Goal: Information Seeking & Learning: Learn about a topic

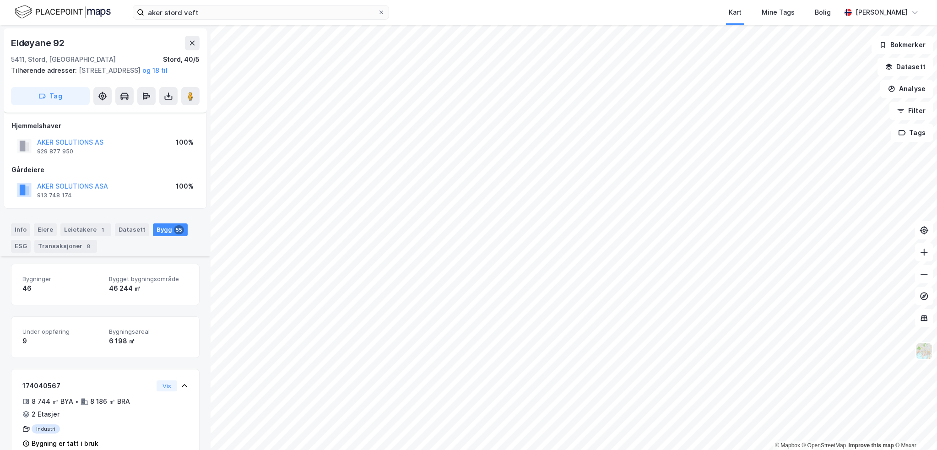
scroll to position [1144, 0]
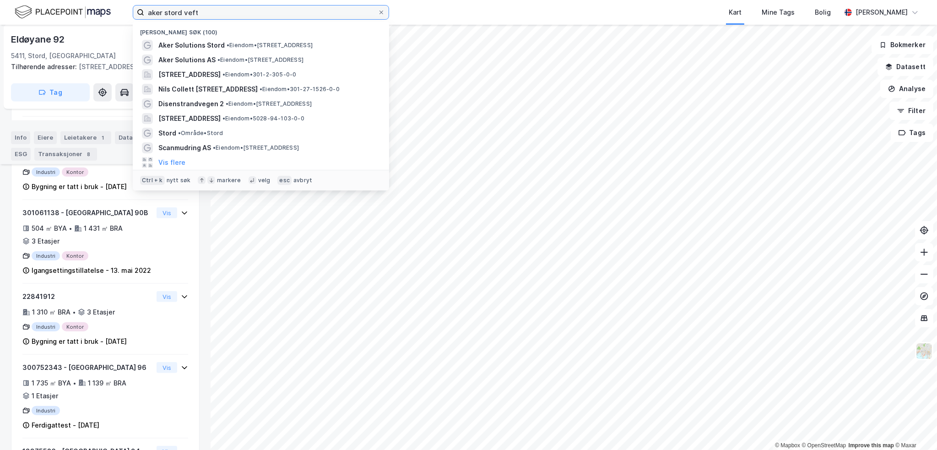
drag, startPoint x: 247, startPoint y: 12, endPoint x: 64, endPoint y: 15, distance: 183.1
click at [92, 8] on div "aker stord veft Nylige søk (100) Aker Solutions Stord • Eiendom • [STREET_ADDRE…" at bounding box center [468, 12] width 937 height 25
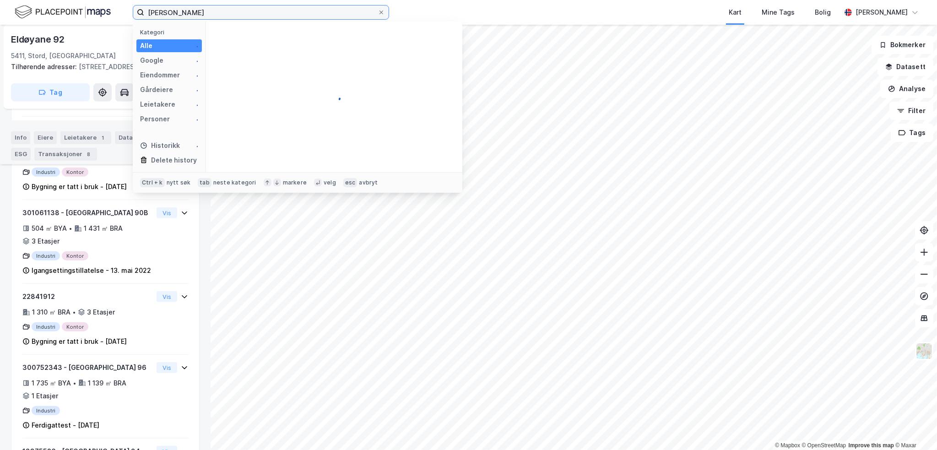
type input "[PERSON_NAME]"
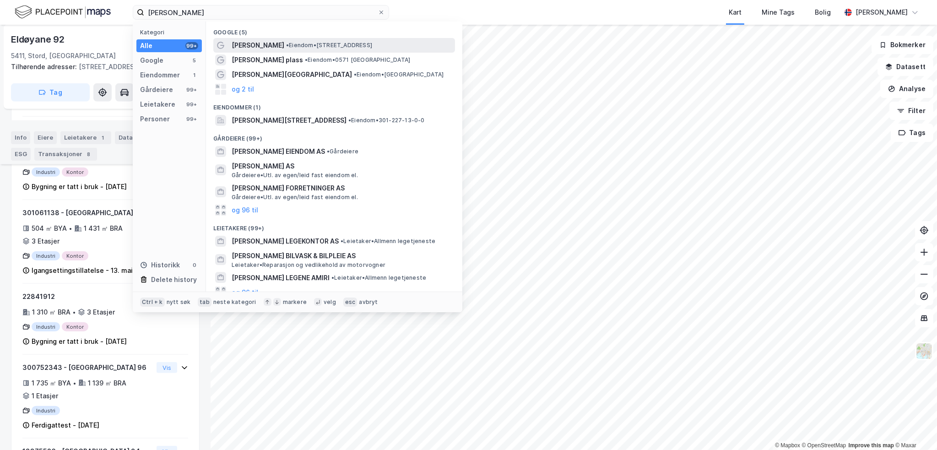
click at [297, 45] on span "• Eiendom • [STREET_ADDRESS]" at bounding box center [329, 45] width 86 height 7
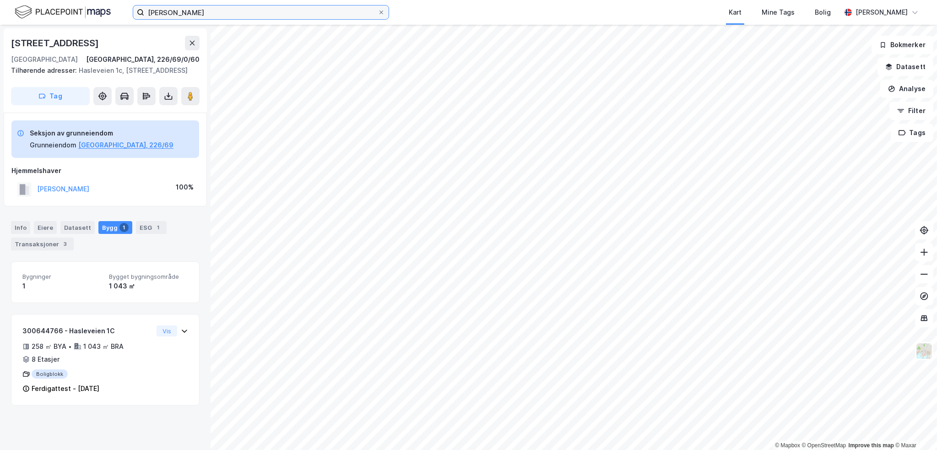
click at [216, 8] on input "[PERSON_NAME]" at bounding box center [260, 12] width 233 height 14
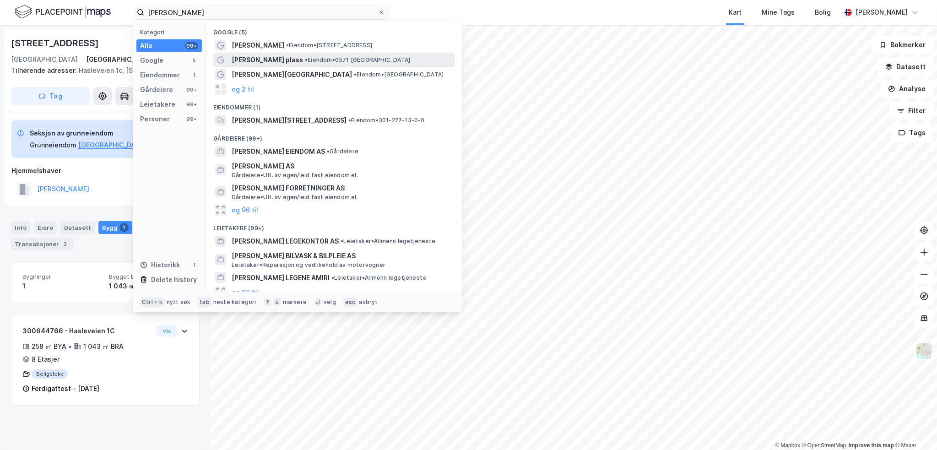
click at [275, 62] on span "[PERSON_NAME] plass" at bounding box center [267, 59] width 71 height 11
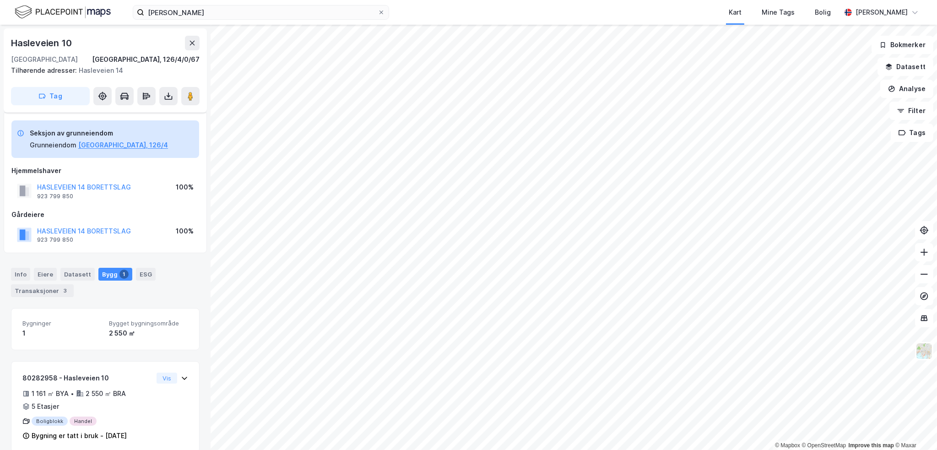
scroll to position [13, 0]
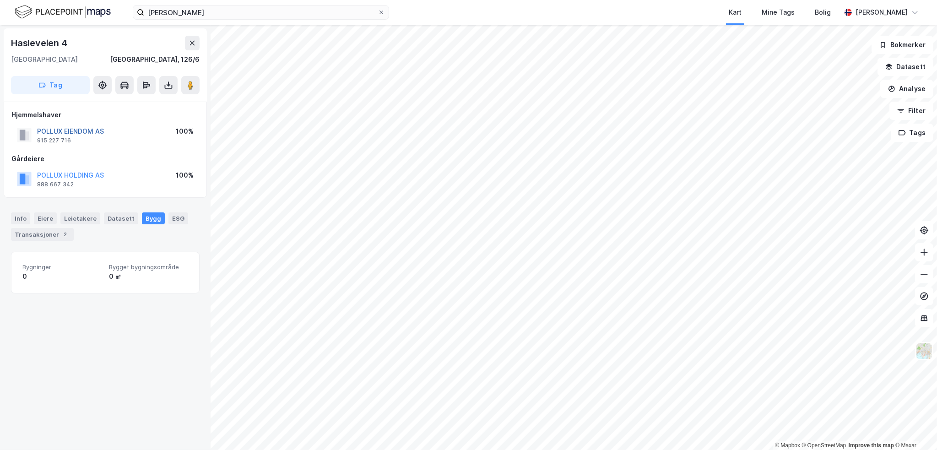
click at [0, 0] on button "POLLUX EIENDOM AS" at bounding box center [0, 0] width 0 height 0
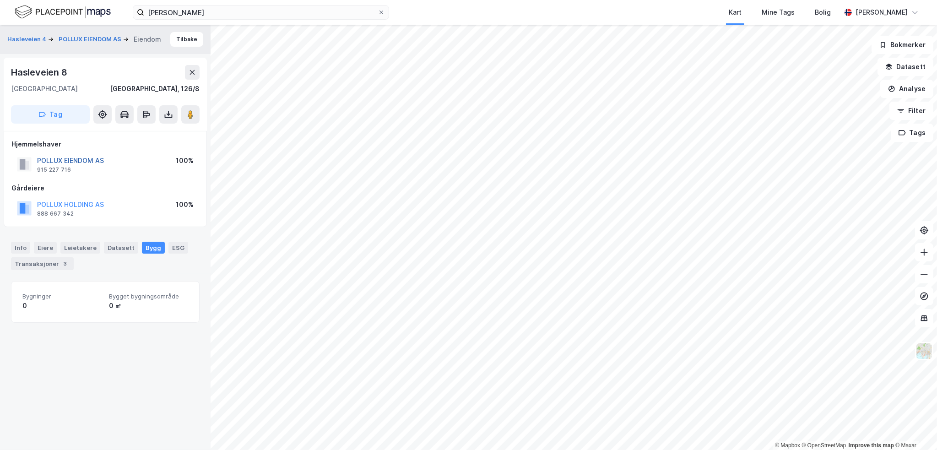
click at [0, 0] on button "POLLUX EIENDOM AS" at bounding box center [0, 0] width 0 height 0
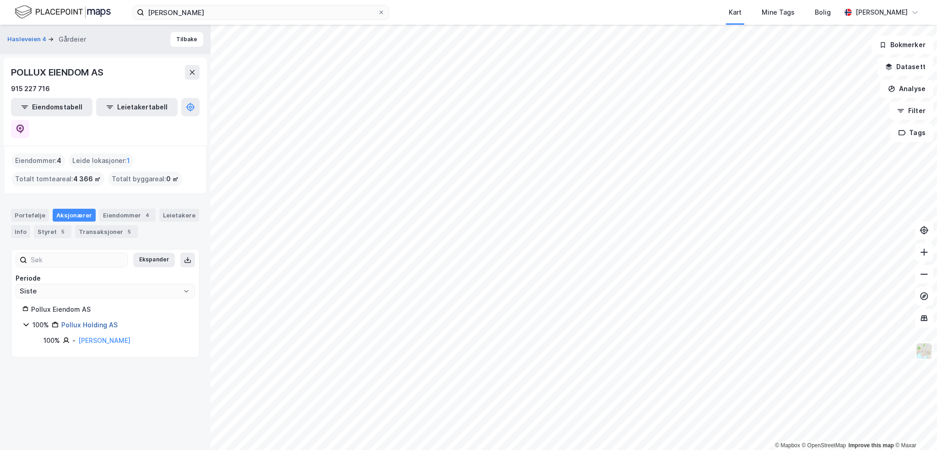
click at [100, 321] on link "Pollux Holding AS" at bounding box center [89, 325] width 56 height 8
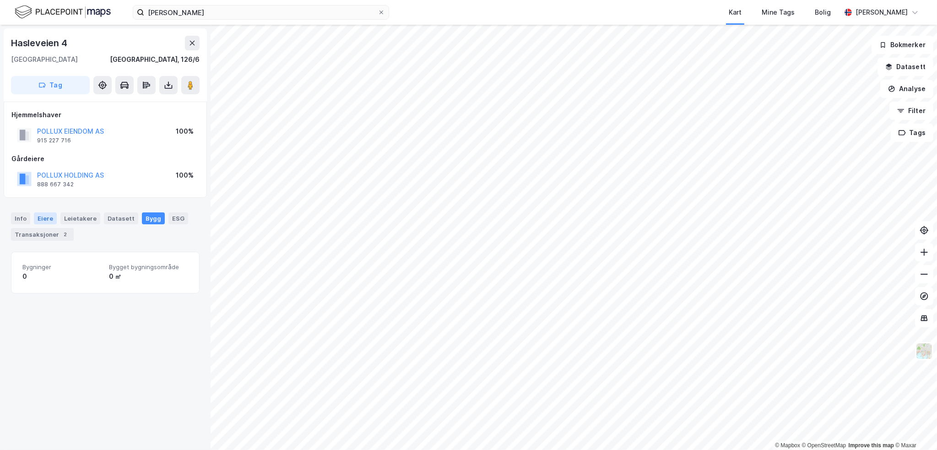
click at [42, 218] on div "Eiere" at bounding box center [45, 218] width 23 height 12
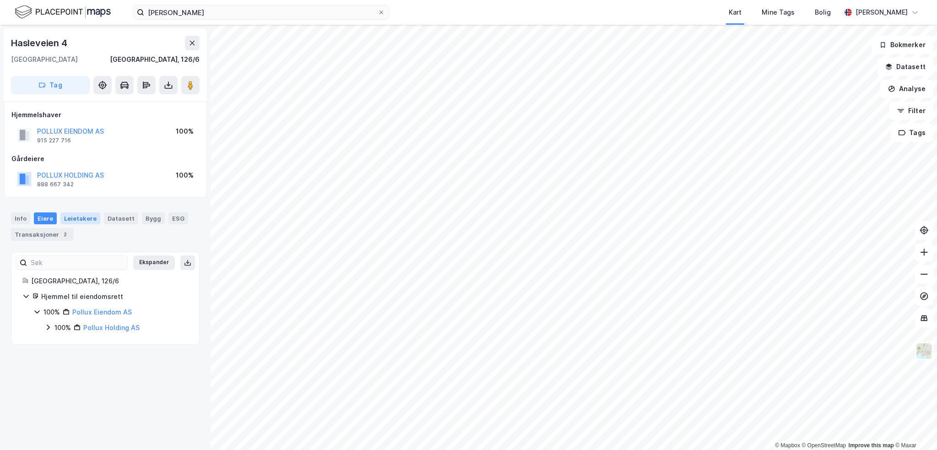
click at [77, 219] on div "Leietakere" at bounding box center [80, 218] width 40 height 12
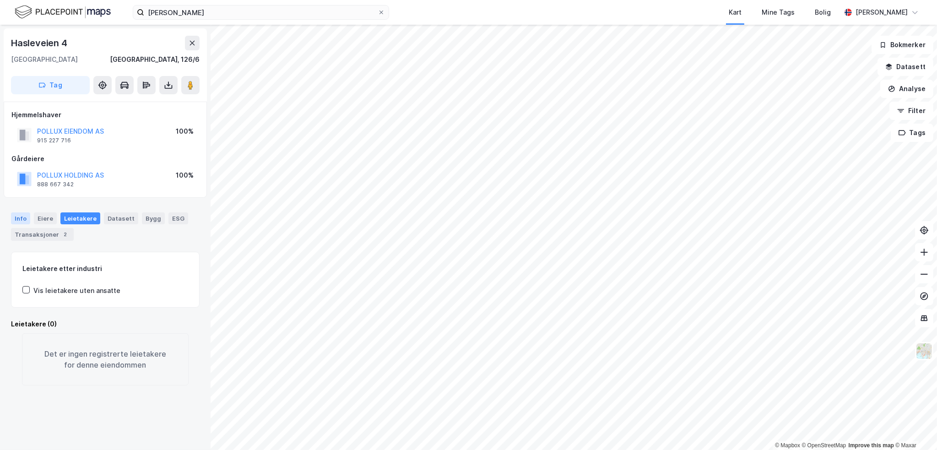
click at [22, 216] on div "Info" at bounding box center [20, 218] width 19 height 12
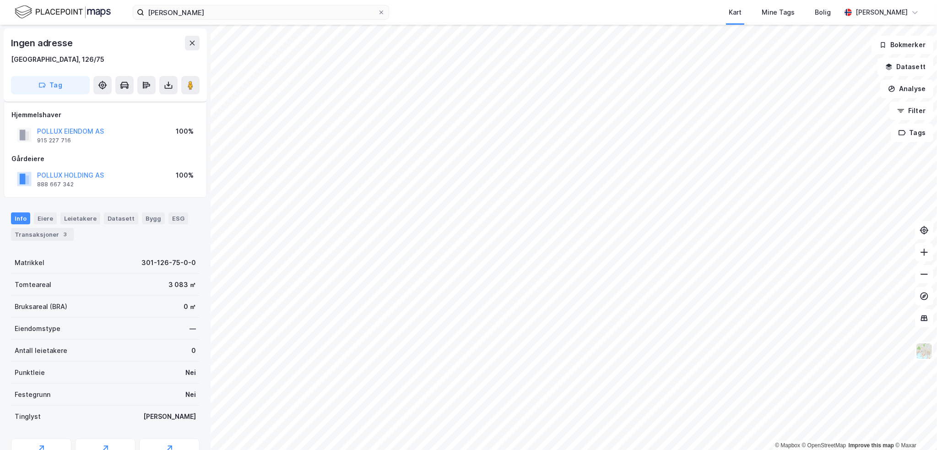
scroll to position [13, 0]
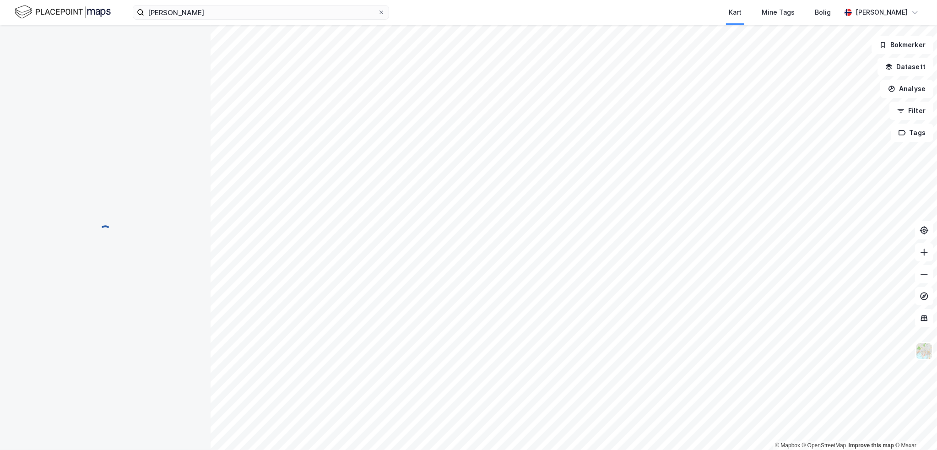
scroll to position [13, 0]
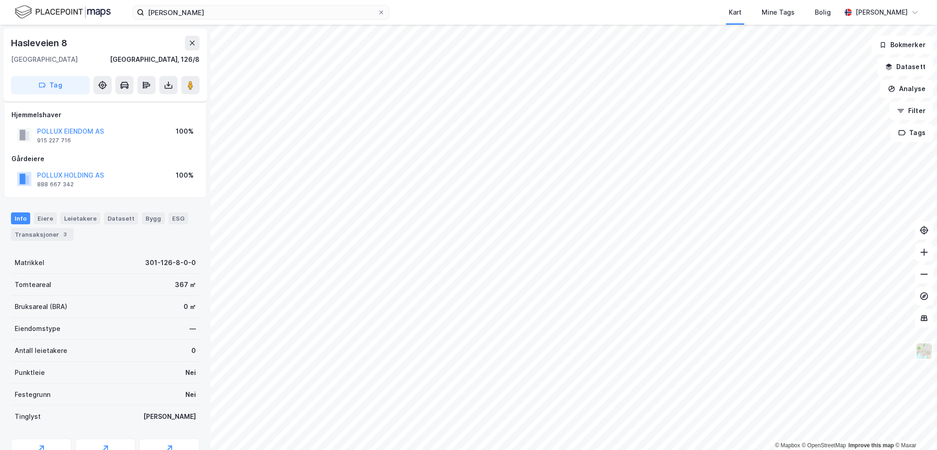
scroll to position [13, 0]
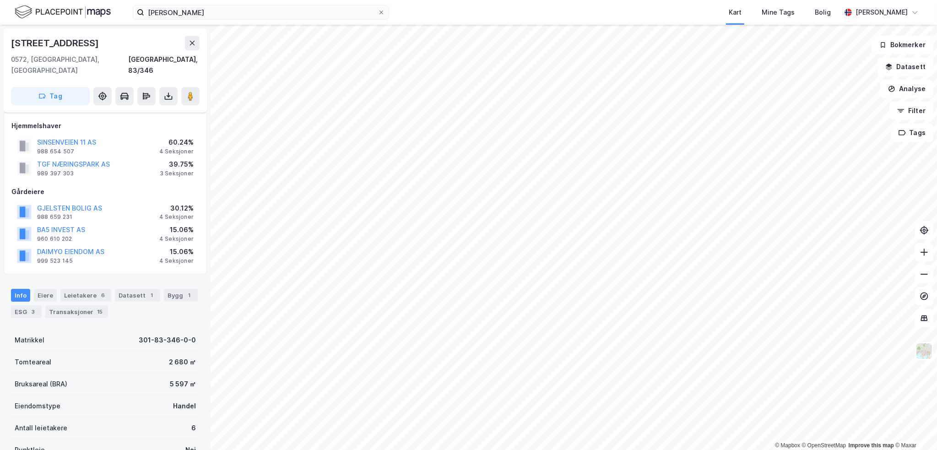
scroll to position [13, 0]
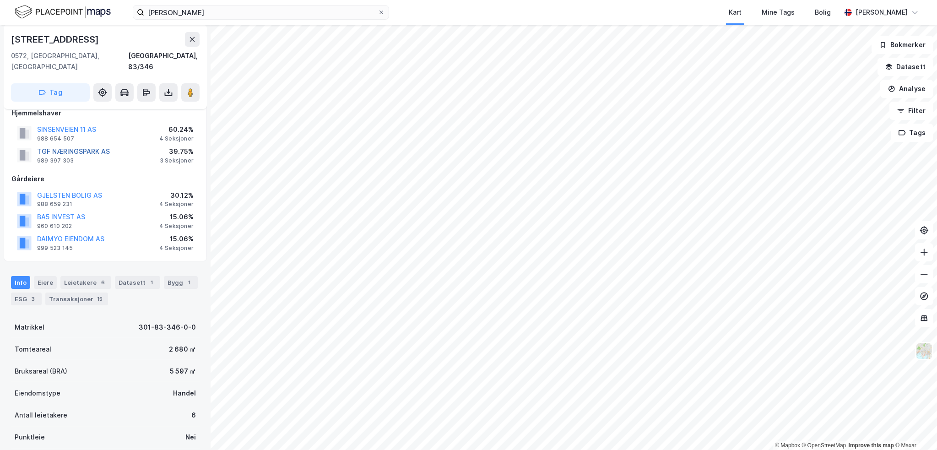
click at [0, 0] on button "TGF NÆRINGSPARK AS" at bounding box center [0, 0] width 0 height 0
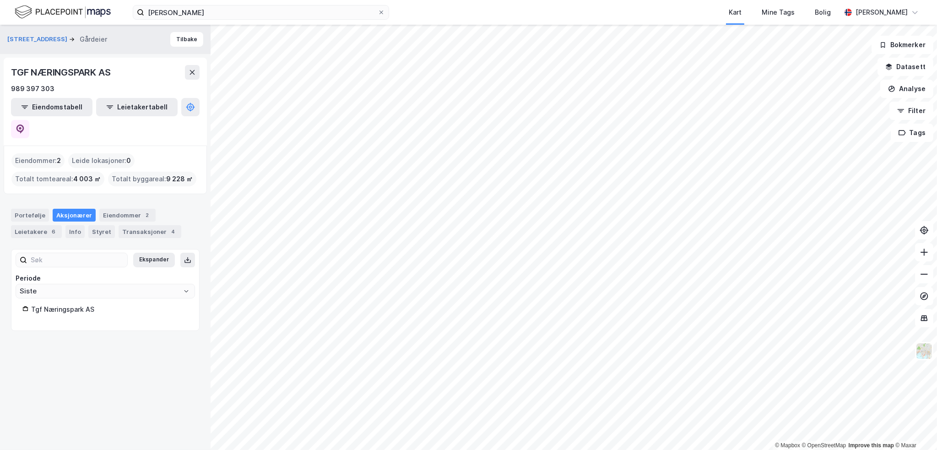
click at [68, 304] on div "Tgf Næringspark AS" at bounding box center [109, 309] width 157 height 11
click at [22, 209] on div "Portefølje" at bounding box center [30, 215] width 38 height 13
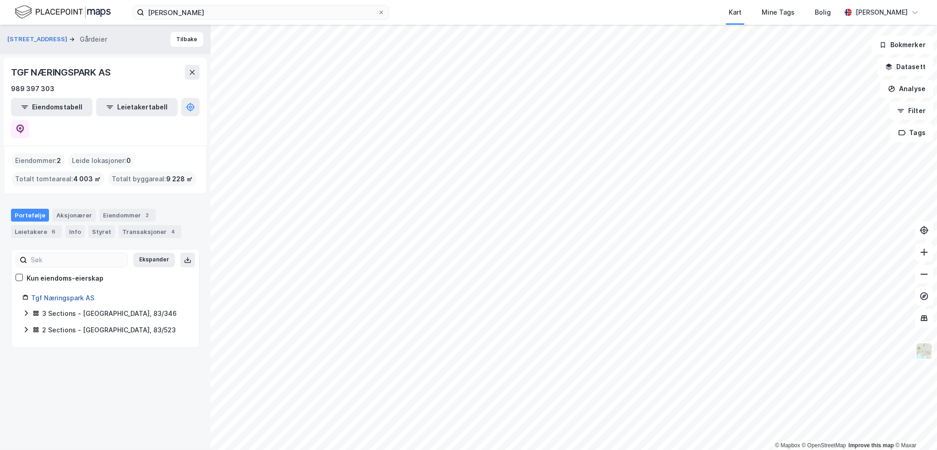
click at [64, 294] on link "Tgf Næringspark AS" at bounding box center [62, 298] width 63 height 8
click at [75, 209] on div "Aksjonærer" at bounding box center [74, 215] width 43 height 13
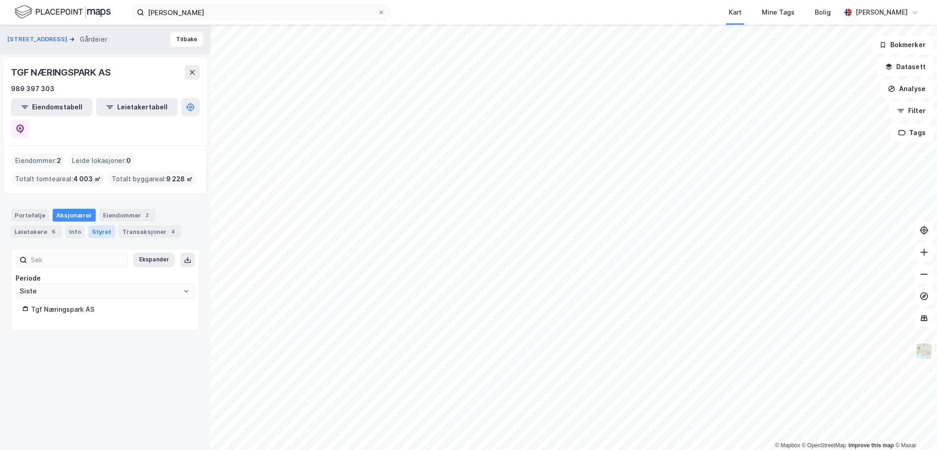
click at [90, 225] on div "Styret" at bounding box center [101, 231] width 27 height 13
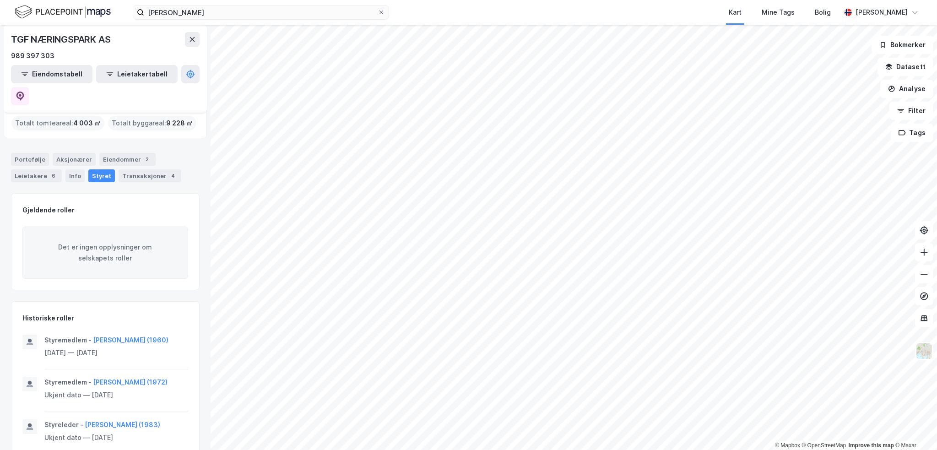
scroll to position [49, 0]
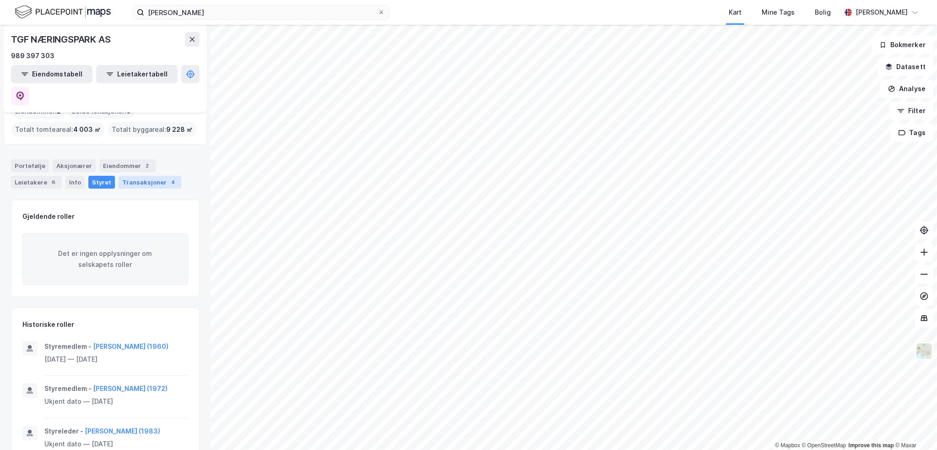
click at [134, 176] on div "Transaksjoner 4" at bounding box center [150, 182] width 63 height 13
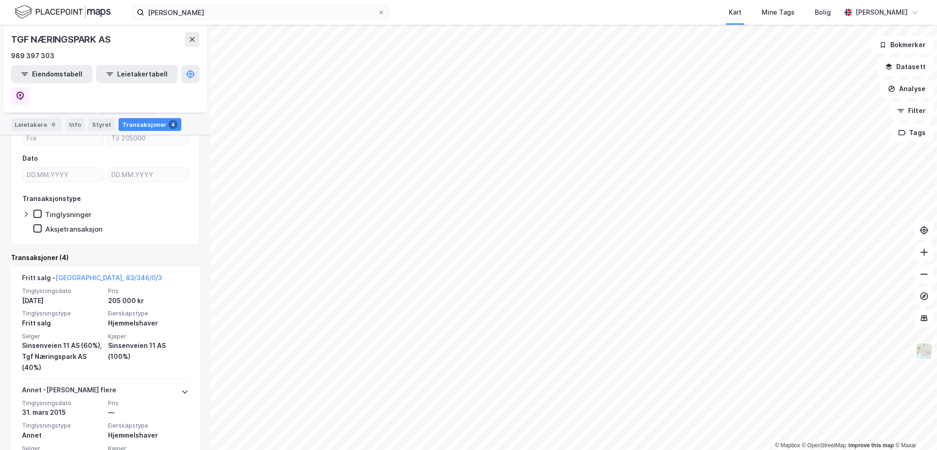
scroll to position [229, 0]
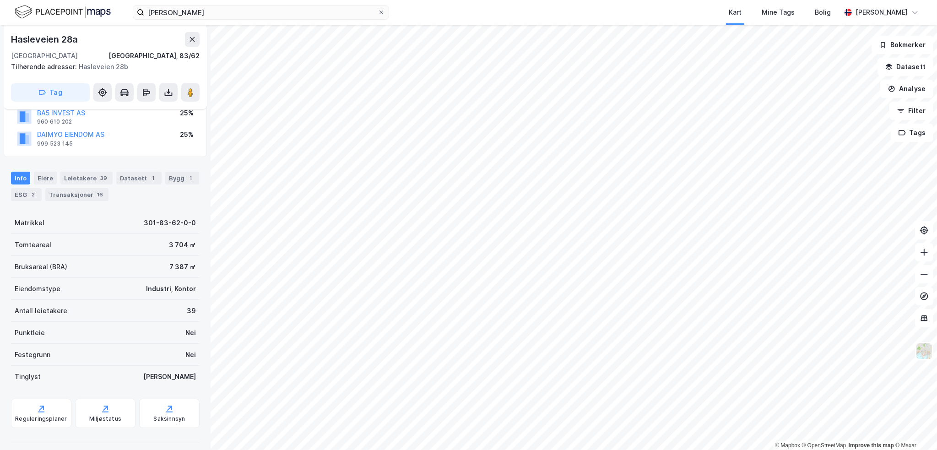
scroll to position [103, 0]
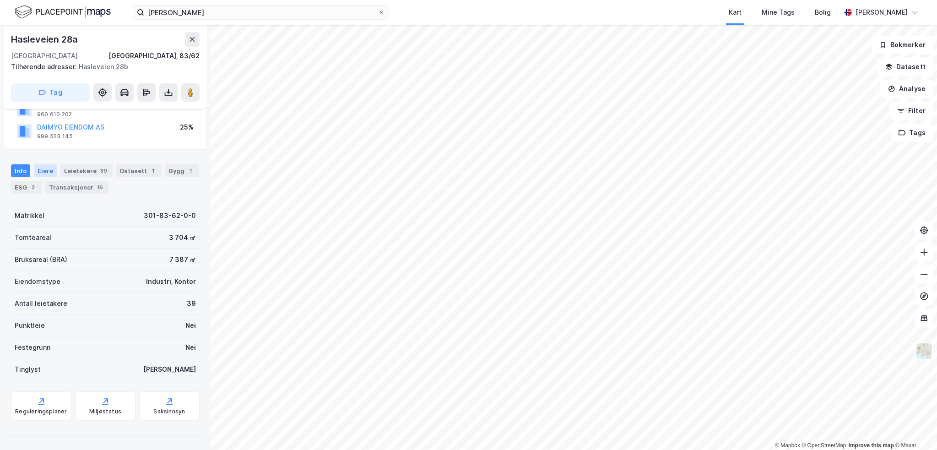
click at [44, 169] on div "Eiere" at bounding box center [45, 170] width 23 height 13
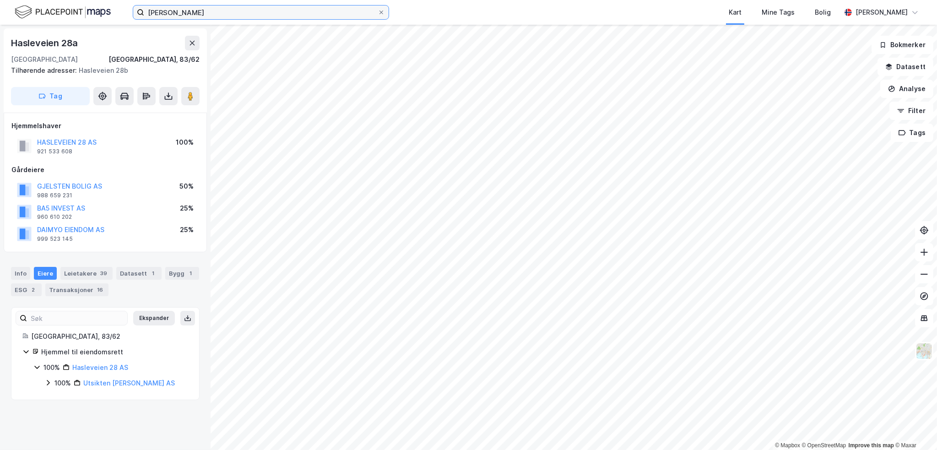
click at [167, 10] on input "[PERSON_NAME]" at bounding box center [260, 12] width 233 height 14
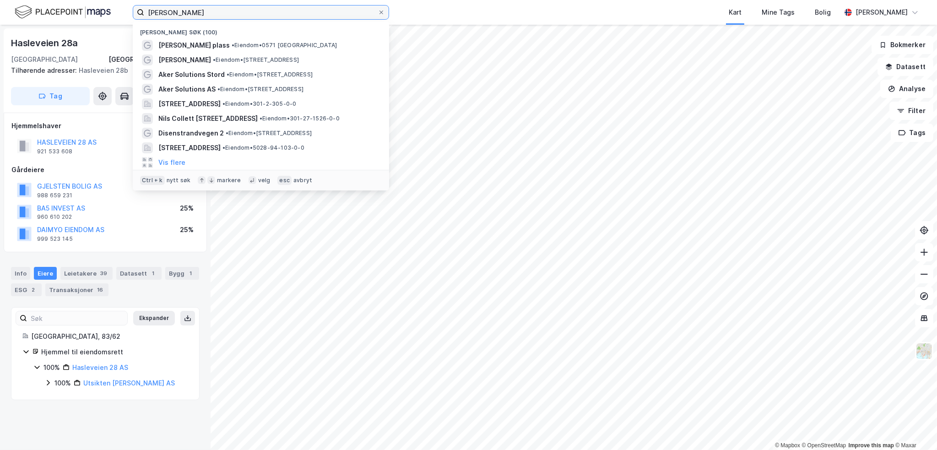
drag, startPoint x: 157, startPoint y: 5, endPoint x: 94, endPoint y: 2, distance: 63.2
click at [96, 2] on div "[PERSON_NAME] søk (100) [PERSON_NAME] plass • Eiendom • [GEOGRAPHIC_DATA] [PERS…" at bounding box center [468, 12] width 937 height 25
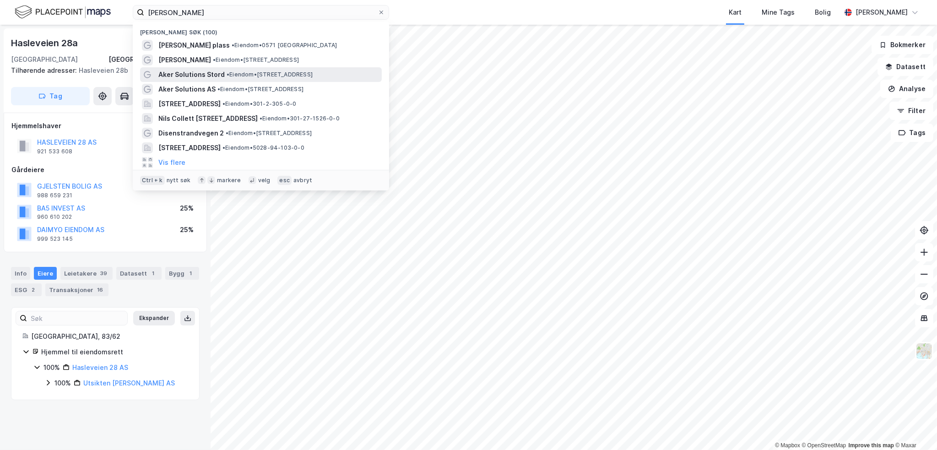
click at [209, 74] on span "Aker Solutions Stord" at bounding box center [191, 74] width 66 height 11
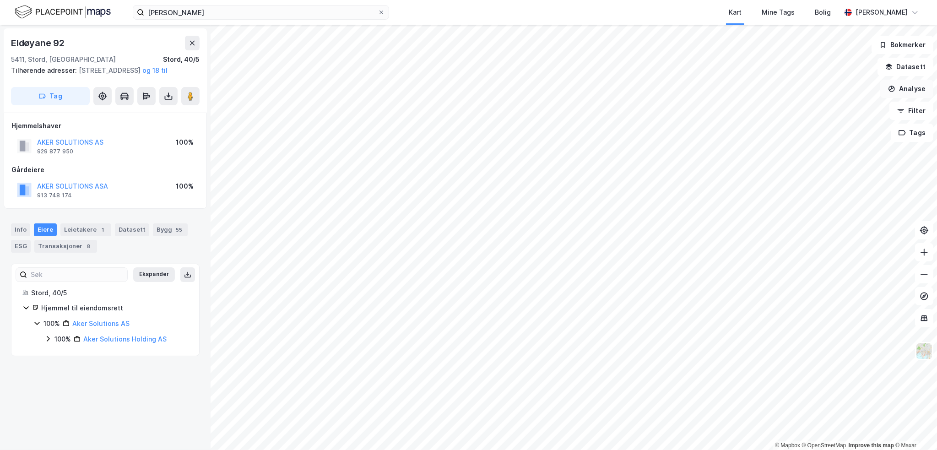
click at [909, 91] on button "Analyse" at bounding box center [906, 89] width 53 height 18
click at [810, 109] on div "Tegn område" at bounding box center [827, 108] width 80 height 8
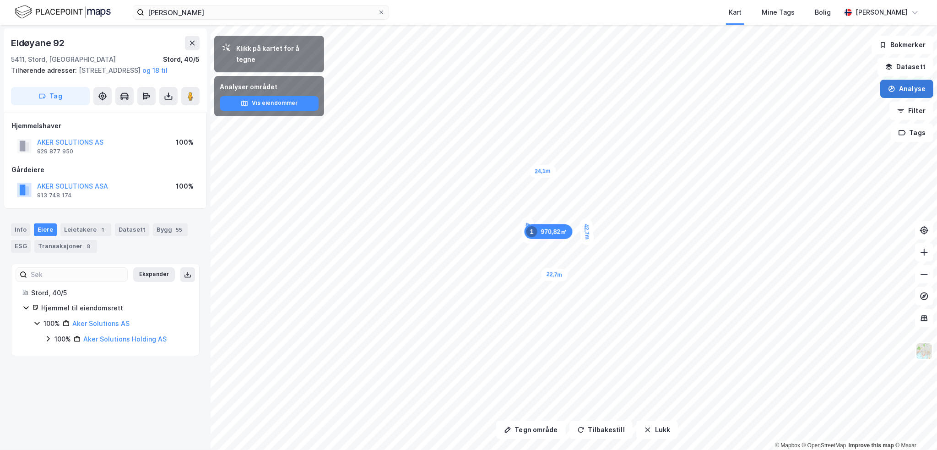
click at [914, 90] on button "Analyse" at bounding box center [906, 89] width 53 height 18
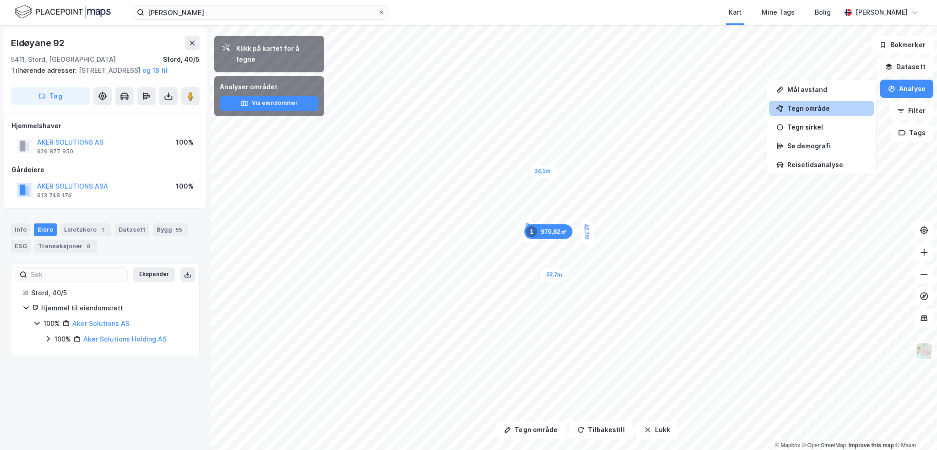
click at [799, 108] on div "Tegn område" at bounding box center [827, 108] width 80 height 8
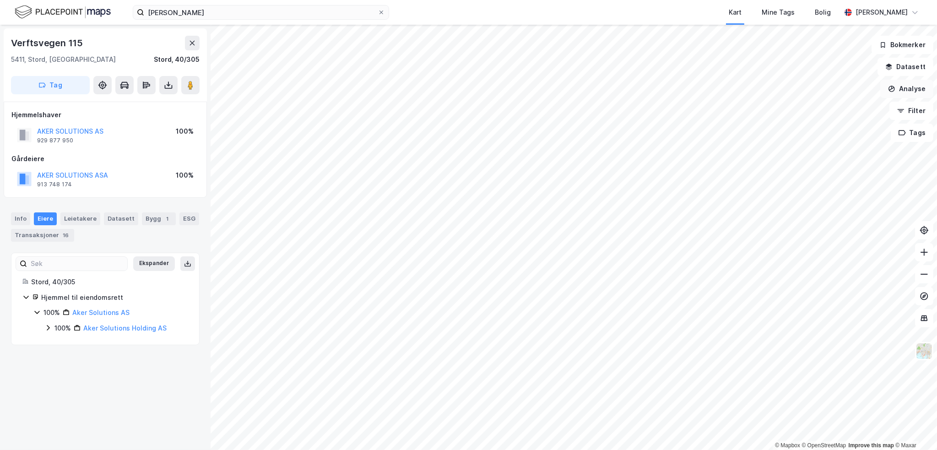
click at [907, 88] on button "Analyse" at bounding box center [906, 89] width 53 height 18
click at [806, 108] on div "Tegn område" at bounding box center [827, 108] width 80 height 8
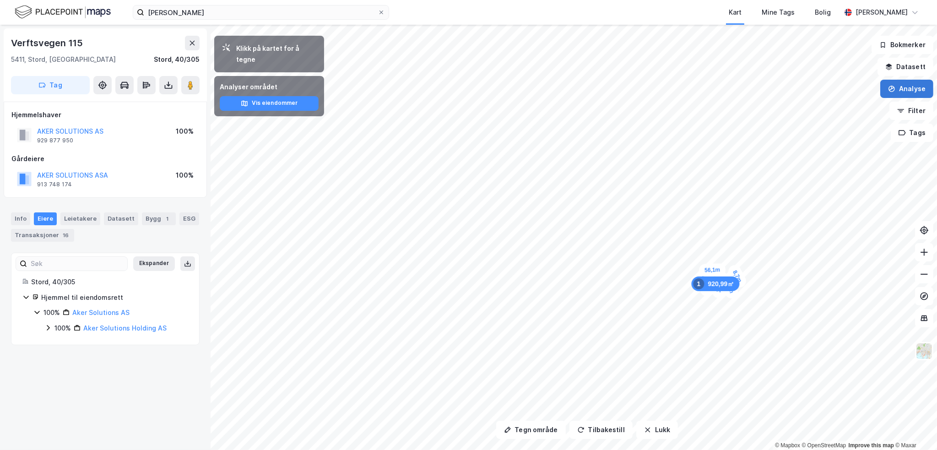
drag, startPoint x: 917, startPoint y: 89, endPoint x: 911, endPoint y: 96, distance: 8.8
click at [916, 89] on button "Analyse" at bounding box center [906, 89] width 53 height 18
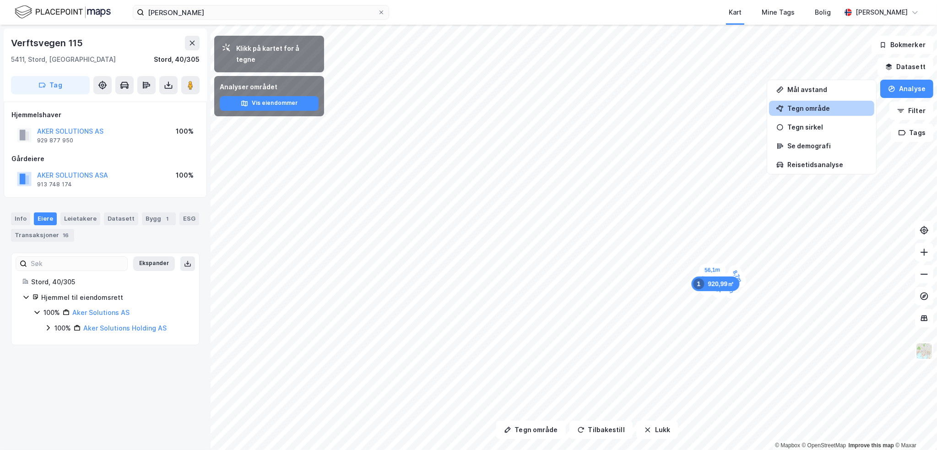
click at [825, 108] on div "Tegn område" at bounding box center [827, 108] width 80 height 8
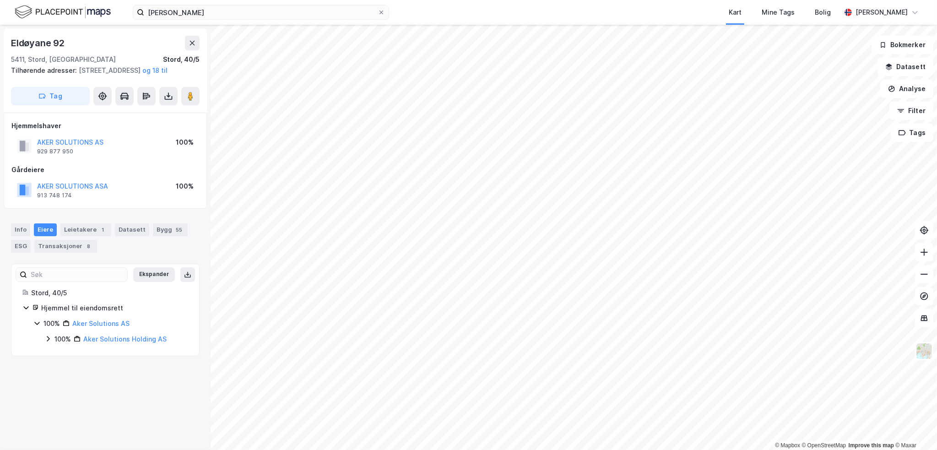
click at [799, 449] on html "[PERSON_NAME] Kart Mine Tags Bolig [PERSON_NAME] © Mapbox © OpenStreetMap Impro…" at bounding box center [468, 225] width 937 height 450
click at [24, 236] on div "Info" at bounding box center [20, 229] width 19 height 13
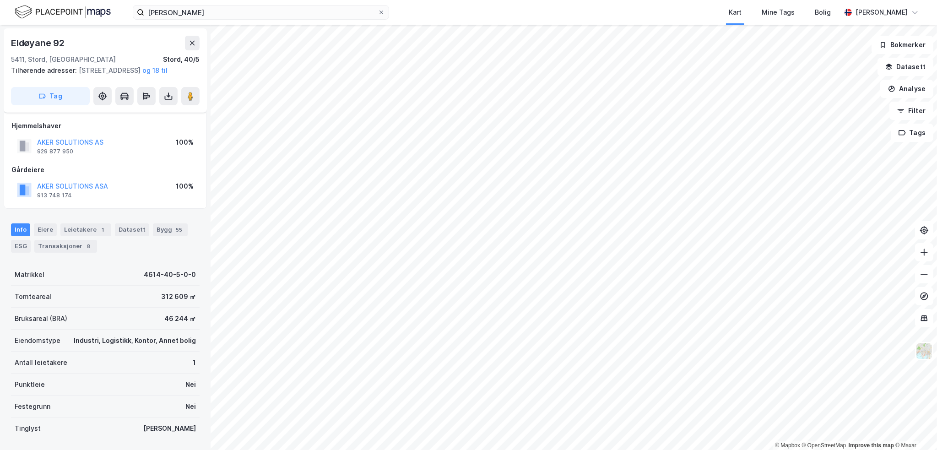
scroll to position [103, 0]
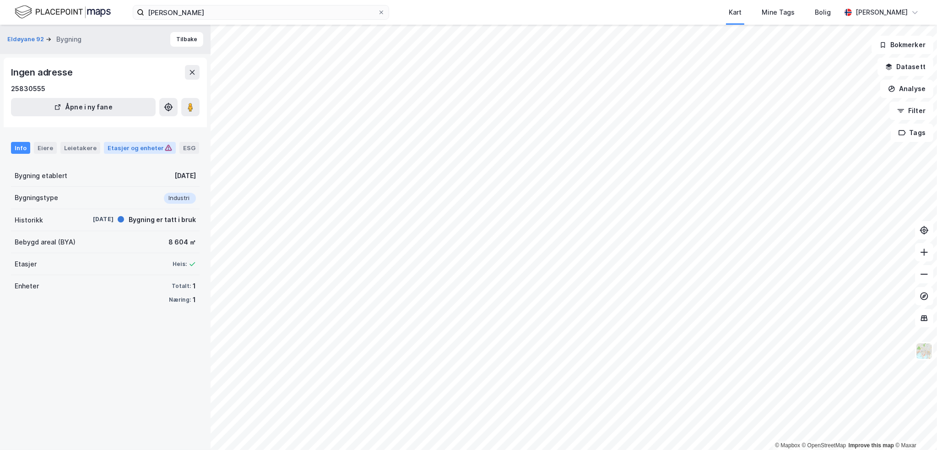
click at [142, 144] on div "Etasjer og enheter" at bounding box center [140, 148] width 65 height 8
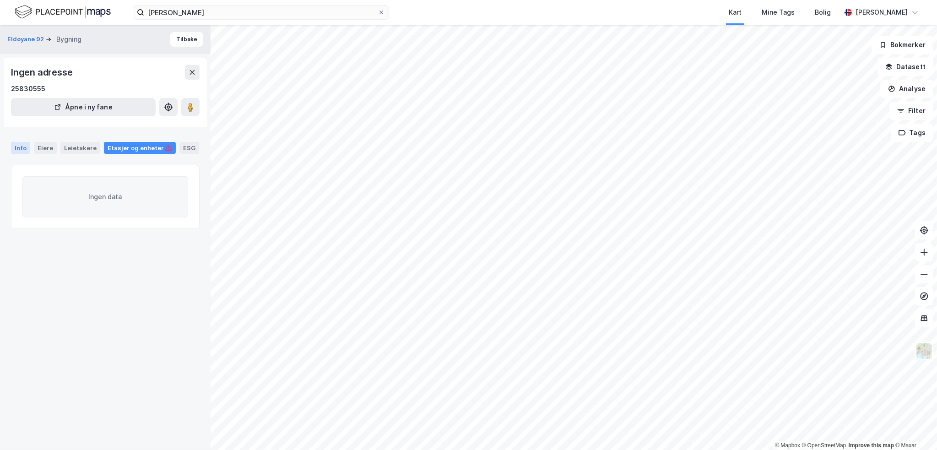
click at [20, 150] on div "Info" at bounding box center [20, 148] width 19 height 12
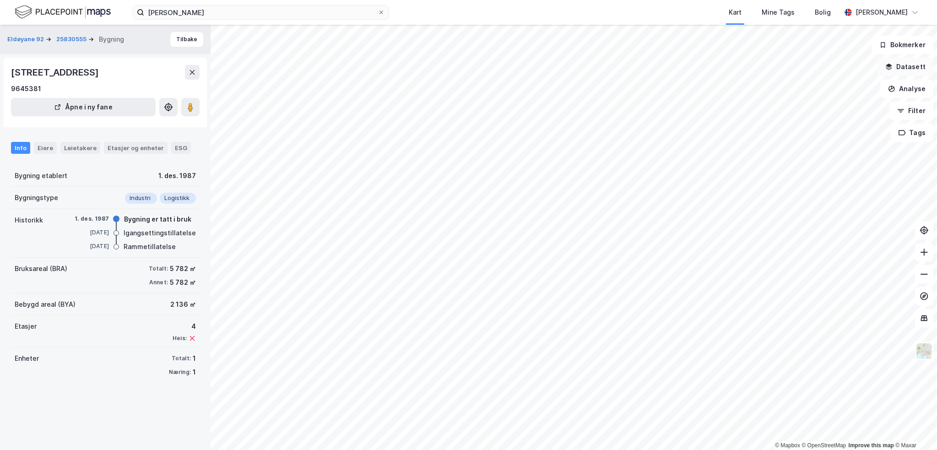
click at [916, 71] on button "Datasett" at bounding box center [905, 67] width 56 height 18
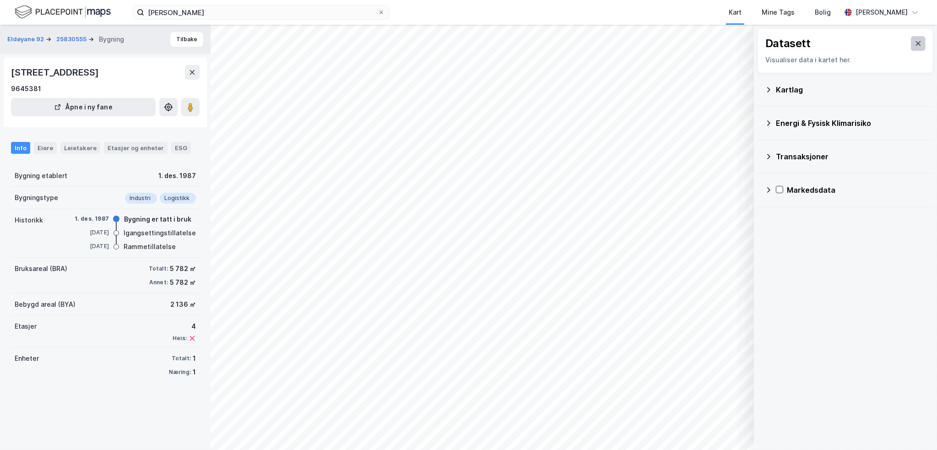
click at [914, 43] on icon at bounding box center [917, 43] width 7 height 7
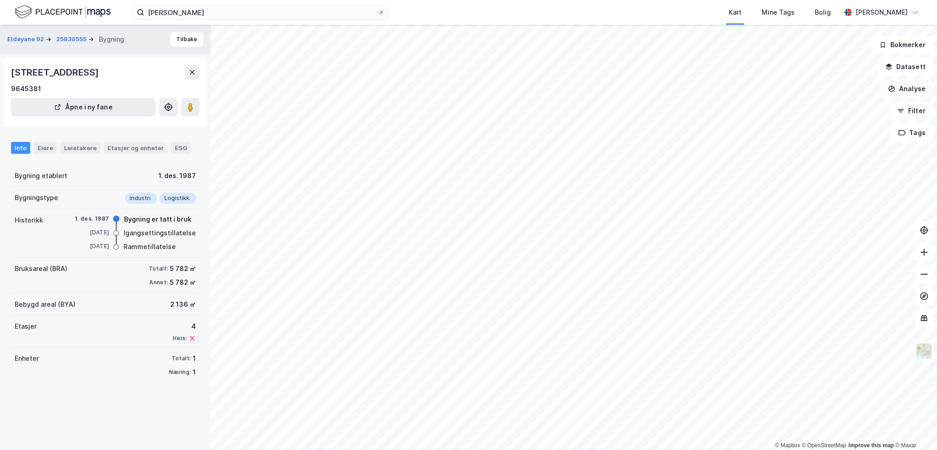
click at [909, 87] on button "Analyse" at bounding box center [906, 89] width 53 height 18
click at [813, 108] on div "Tegn område" at bounding box center [827, 108] width 80 height 8
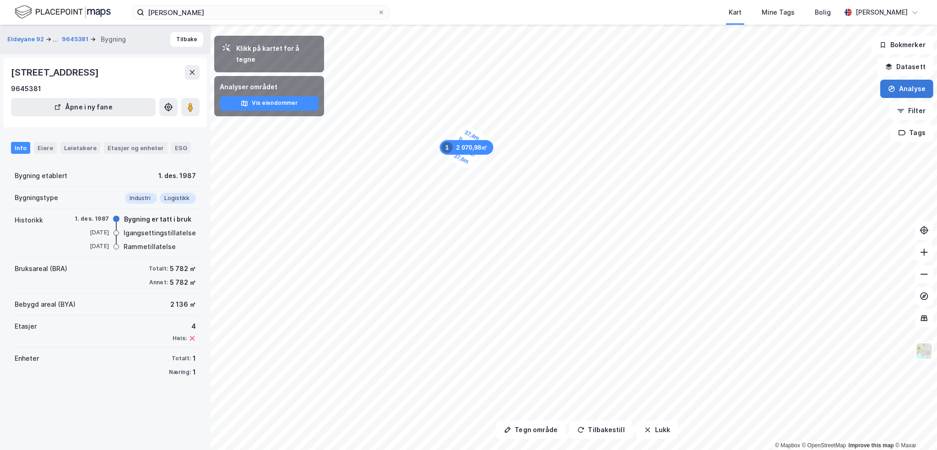
click at [919, 91] on button "Analyse" at bounding box center [906, 89] width 53 height 18
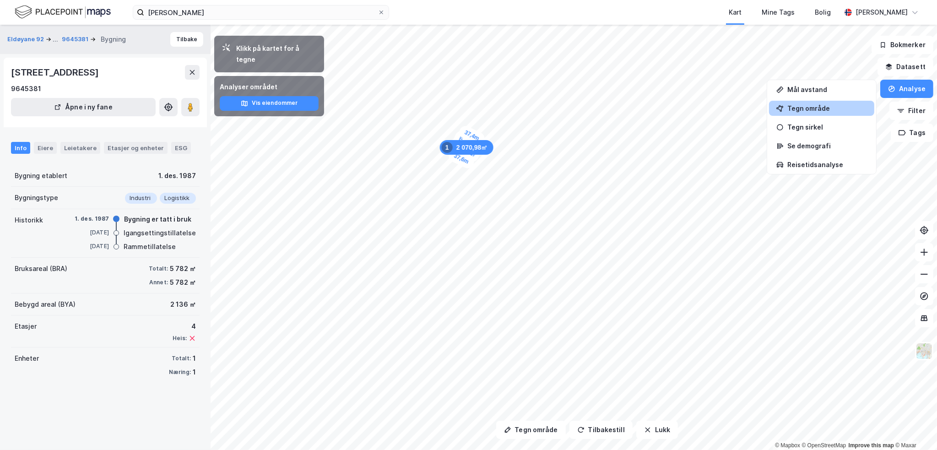
click at [800, 108] on div "Tegn område" at bounding box center [827, 108] width 80 height 8
